Goal: Task Accomplishment & Management: Manage account settings

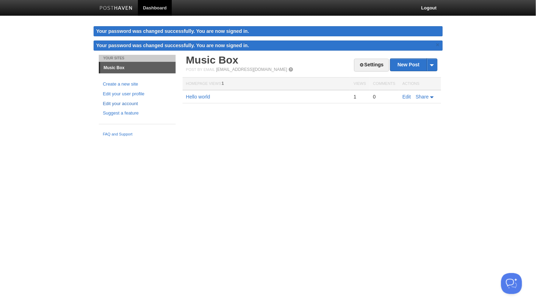
click at [132, 104] on link "Edit your account" at bounding box center [137, 103] width 68 height 7
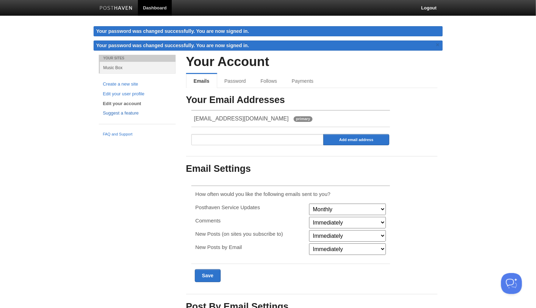
click at [127, 111] on link "Suggest a feature" at bounding box center [137, 113] width 68 height 7
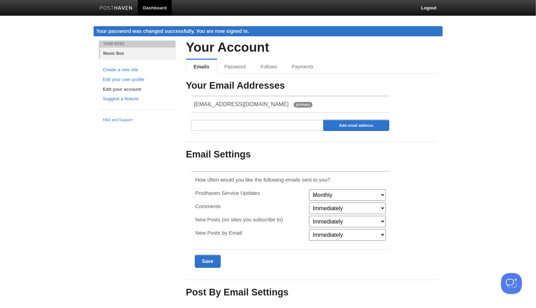
click at [112, 53] on link "Music Box" at bounding box center [138, 53] width 76 height 12
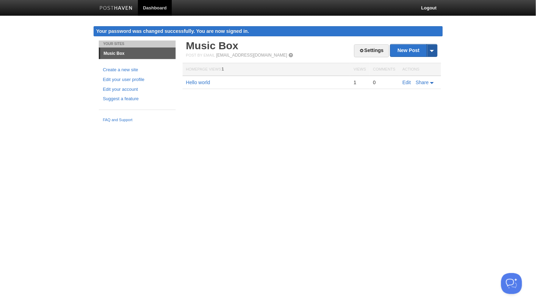
click at [434, 52] on span at bounding box center [432, 50] width 10 height 12
click at [456, 52] on body "Dashboard Logout Your password was changed successfully. You are now signed in.…" at bounding box center [268, 63] width 536 height 126
click at [379, 54] on link "Settings" at bounding box center [371, 50] width 35 height 13
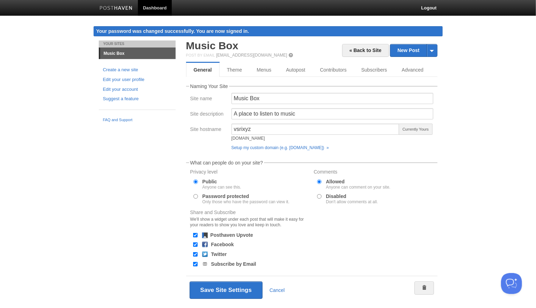
scroll to position [17, 0]
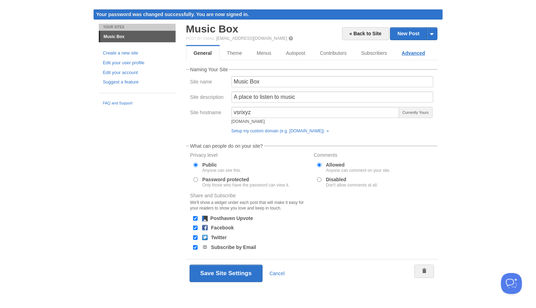
click at [411, 54] on link "Advanced" at bounding box center [414, 53] width 38 height 14
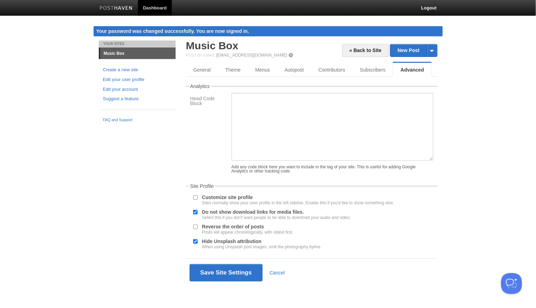
scroll to position [3, 0]
click at [374, 64] on link "Subscribers" at bounding box center [373, 70] width 43 height 14
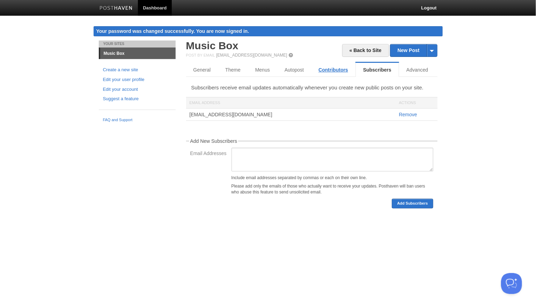
click at [340, 68] on link "Contributors" at bounding box center [333, 70] width 44 height 14
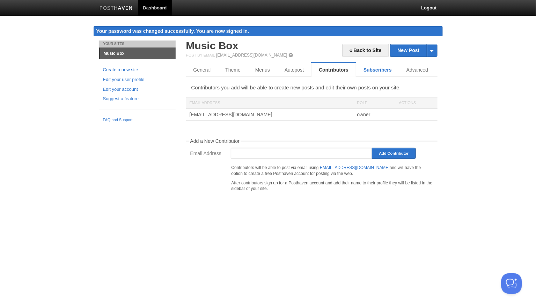
click at [384, 69] on link "Subscribers" at bounding box center [377, 70] width 43 height 14
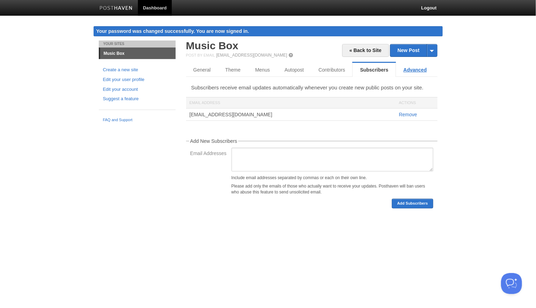
click at [423, 68] on link "Advanced" at bounding box center [415, 70] width 38 height 14
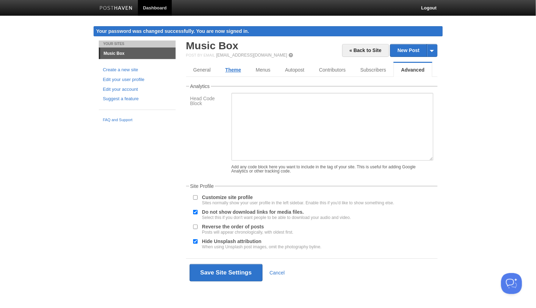
click at [237, 73] on link "Theme" at bounding box center [233, 70] width 30 height 14
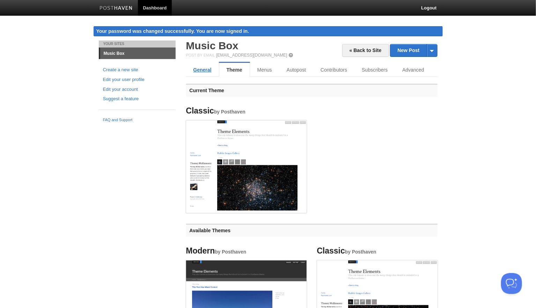
click at [200, 71] on link "General" at bounding box center [202, 70] width 33 height 14
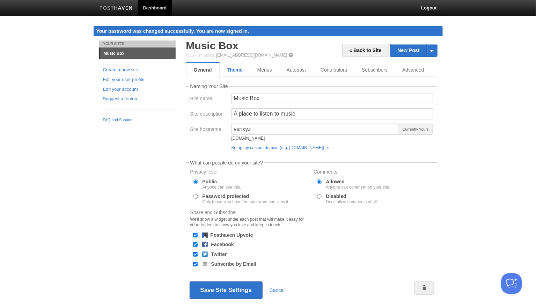
click at [231, 68] on link "Theme" at bounding box center [235, 70] width 30 height 14
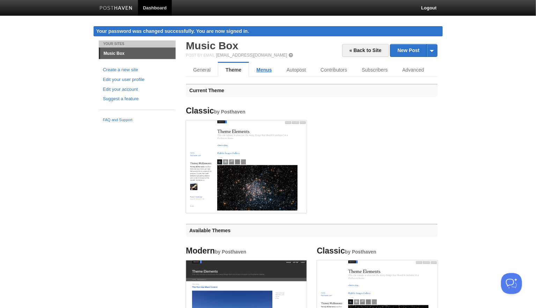
click at [266, 67] on link "Menus" at bounding box center [264, 70] width 30 height 14
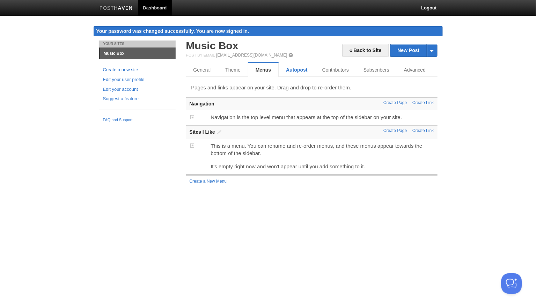
click at [294, 67] on link "Autopost" at bounding box center [297, 70] width 36 height 14
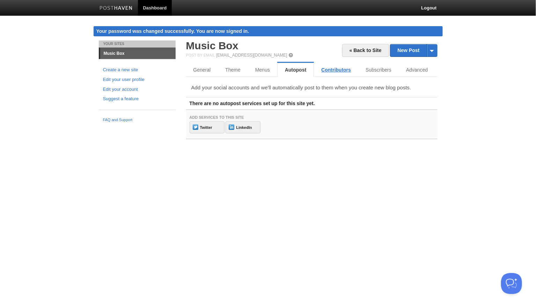
click at [338, 66] on link "Contributors" at bounding box center [336, 70] width 44 height 14
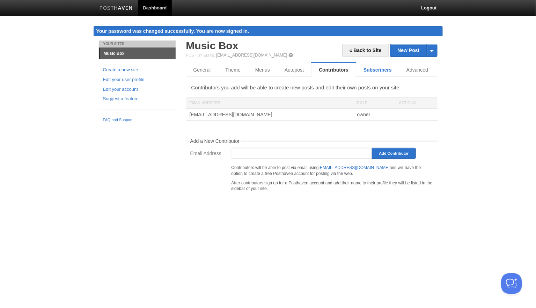
click at [370, 66] on link "Subscribers" at bounding box center [377, 70] width 43 height 14
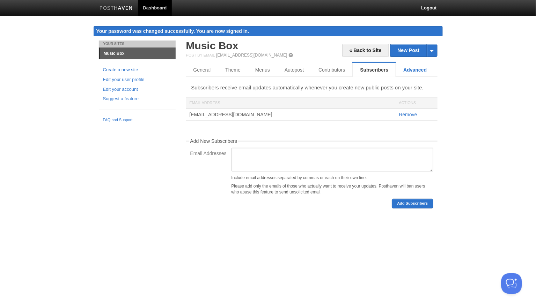
click at [402, 66] on link "Advanced" at bounding box center [415, 70] width 38 height 14
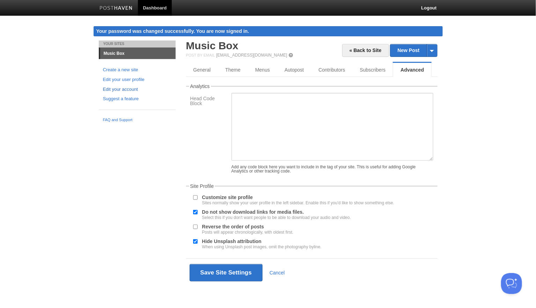
click at [120, 87] on link "Edit your account" at bounding box center [137, 89] width 68 height 7
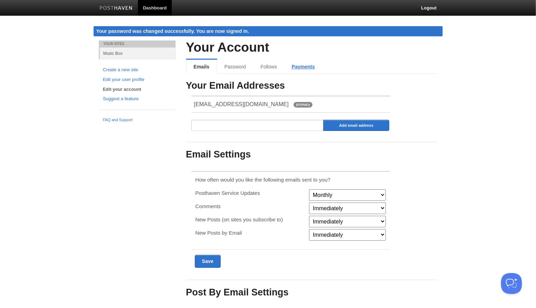
click at [308, 67] on link "Payments" at bounding box center [304, 67] width 38 height 14
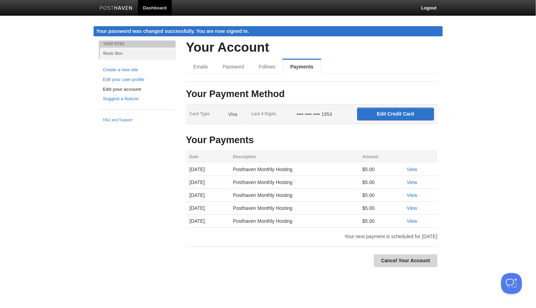
click at [412, 260] on link "Cancel Your Account" at bounding box center [406, 260] width 64 height 13
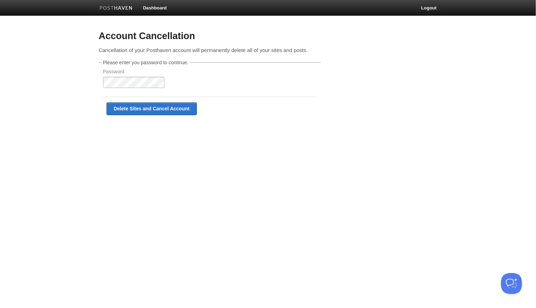
click at [156, 80] on body "Dashboard Logout Account Cancellation Cancellation of your Posthaven account wi…" at bounding box center [268, 64] width 536 height 128
click at [175, 105] on input "Delete Sites and Cancel Account" at bounding box center [152, 108] width 90 height 13
